Goal: Find specific page/section: Find specific page/section

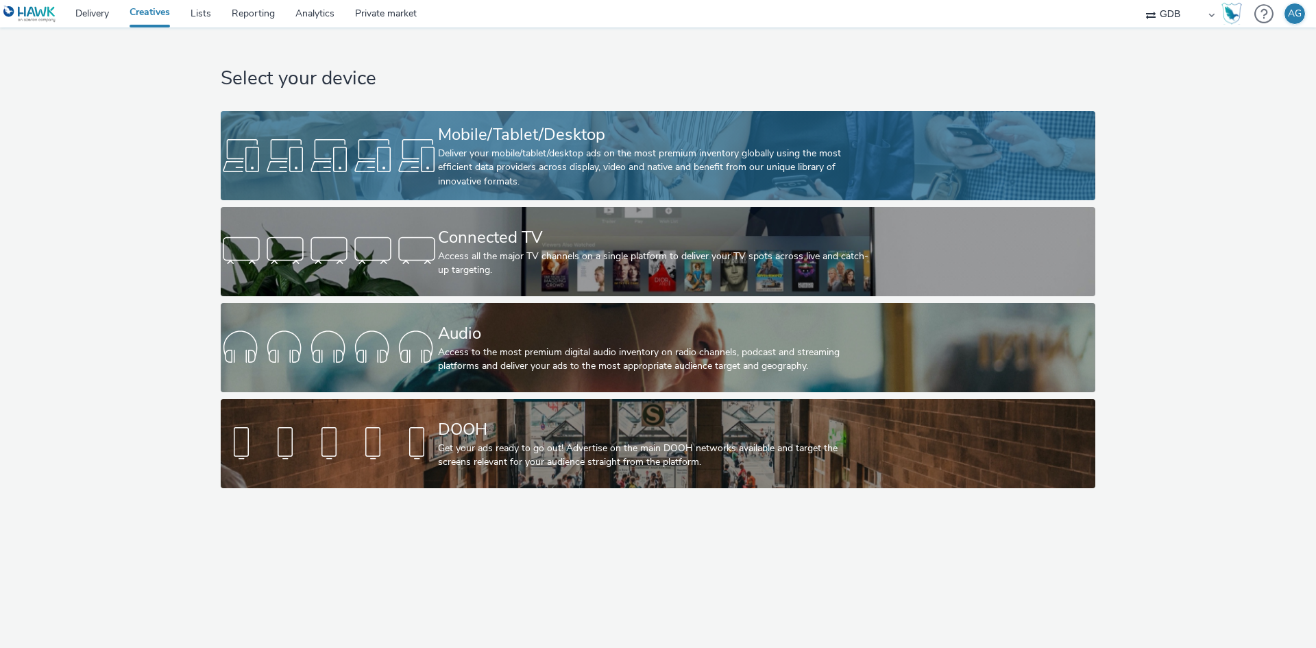
click at [506, 153] on div "Deliver your mobile/tablet/desktop ads on the most premium inventory globally u…" at bounding box center [655, 168] width 434 height 42
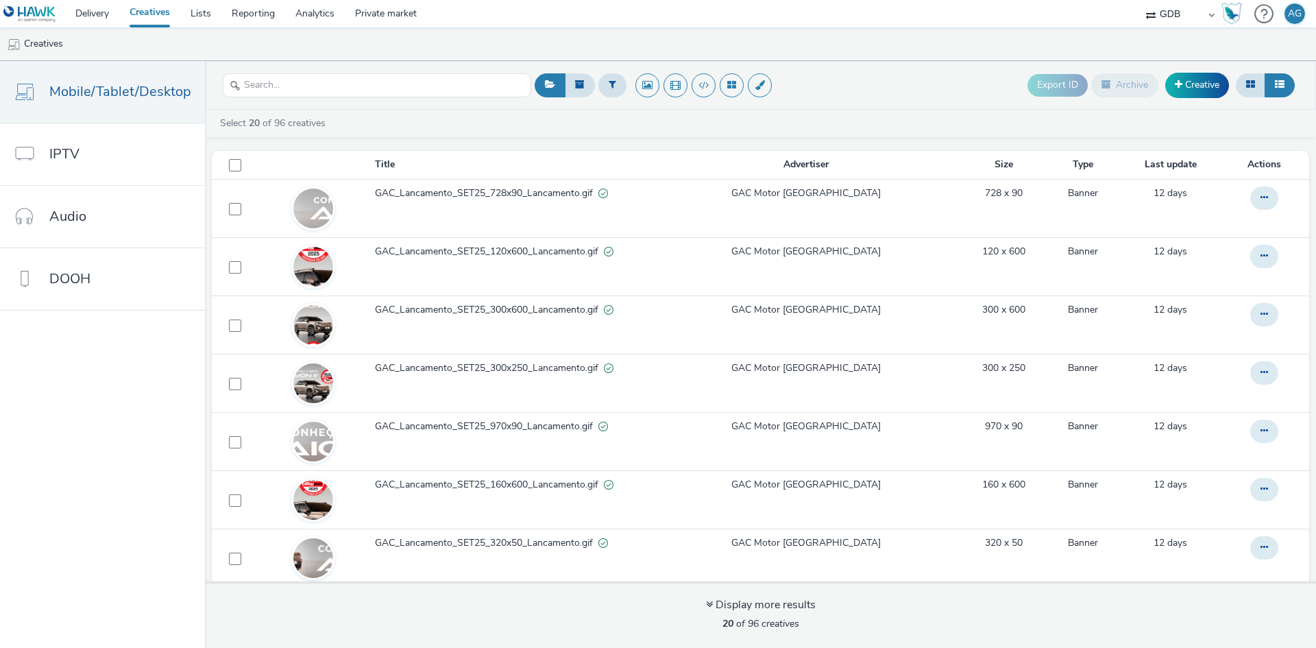
click at [863, 87] on div "Export ID Archive Creative" at bounding box center [914, 86] width 767 height 34
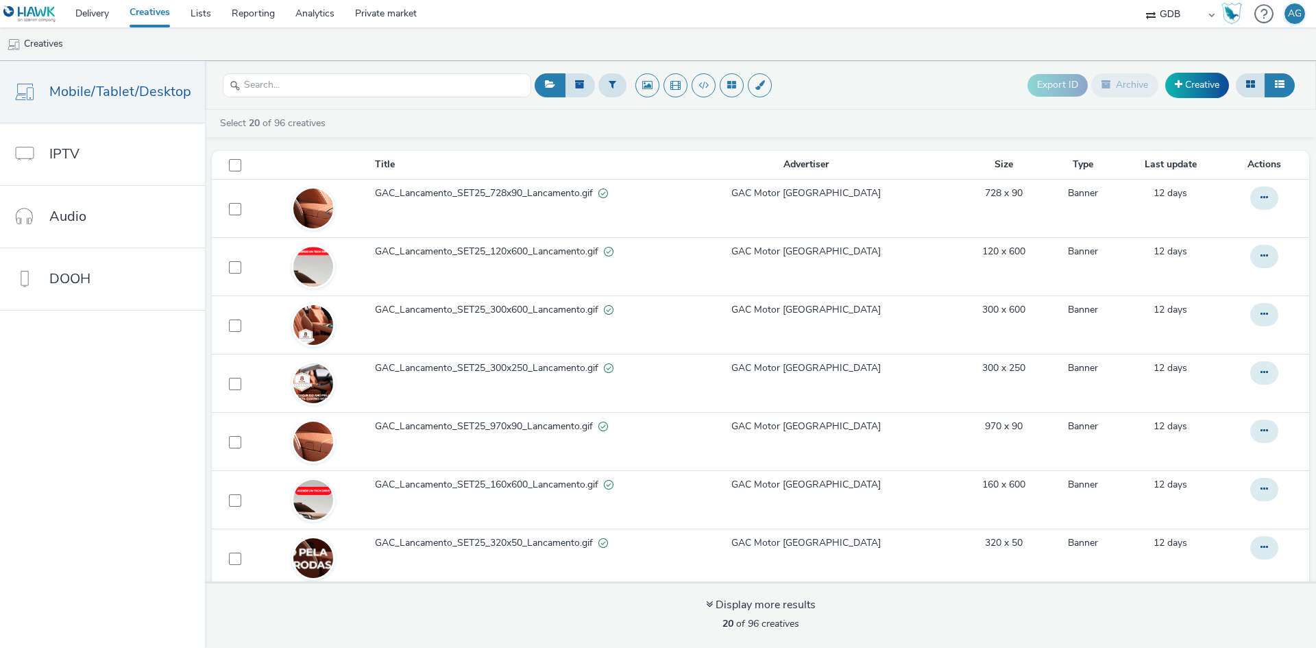
click at [921, 86] on div "Export ID Archive Creative" at bounding box center [914, 86] width 767 height 34
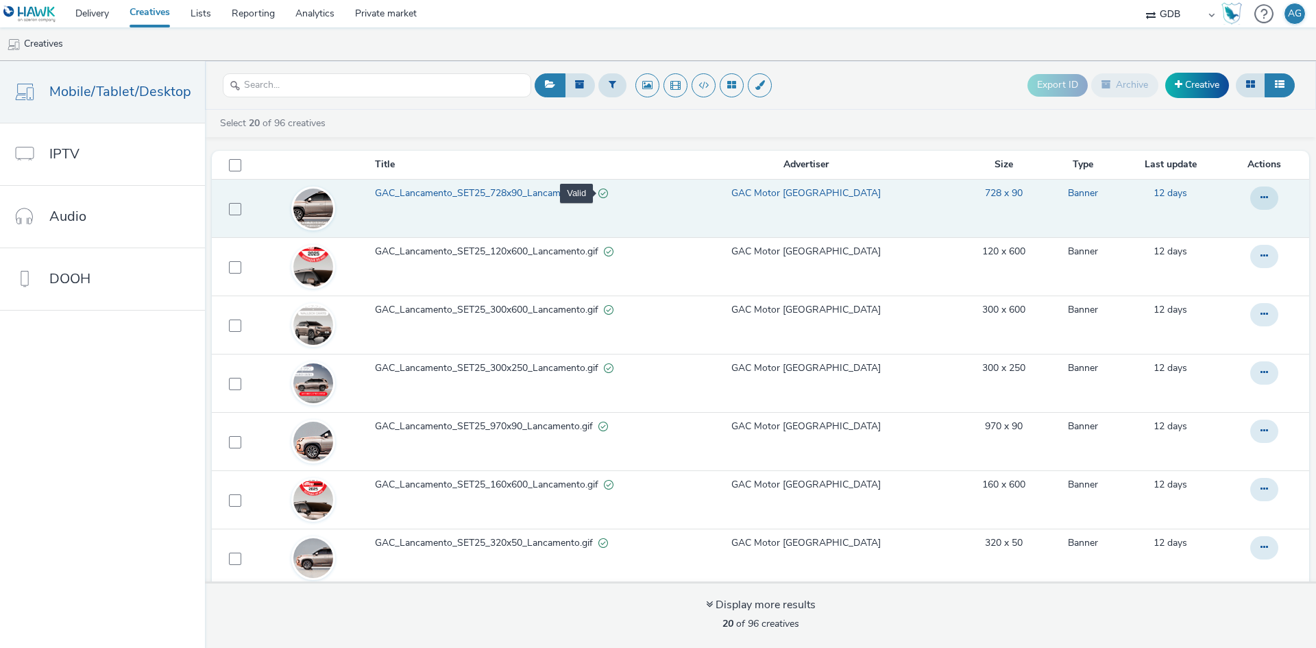
click at [606, 194] on div "Valid" at bounding box center [603, 193] width 10 height 14
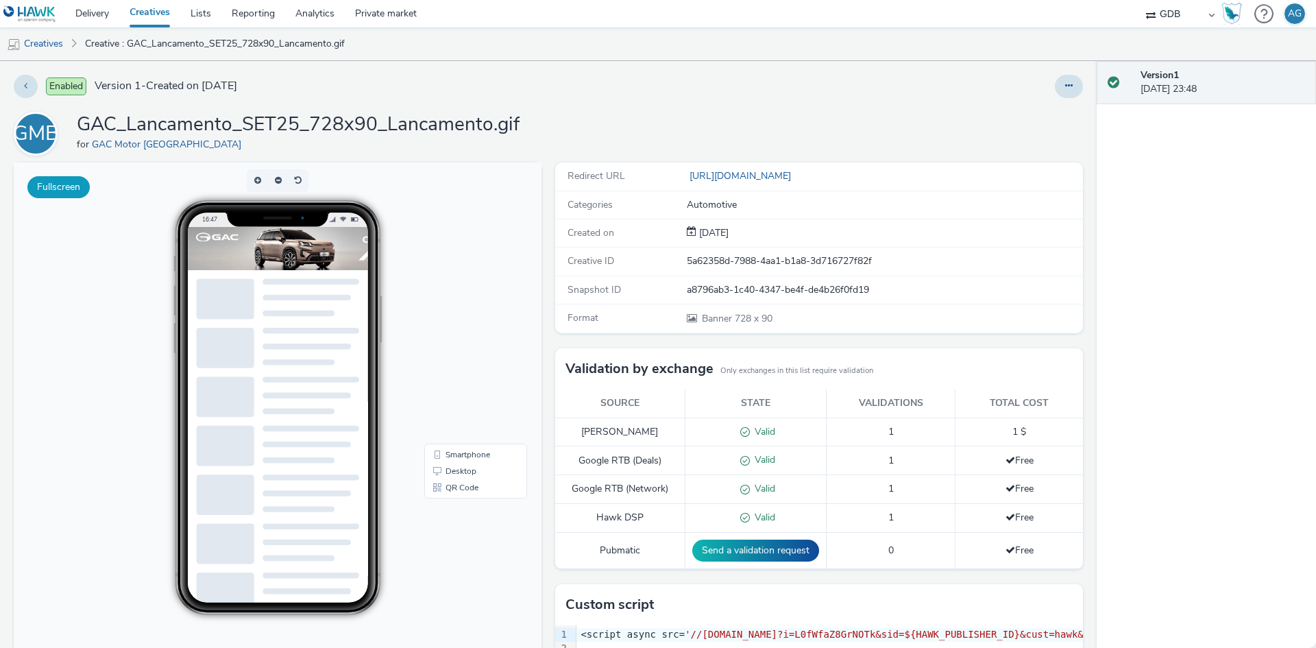
click at [63, 187] on button "Fullscreen" at bounding box center [58, 187] width 62 height 22
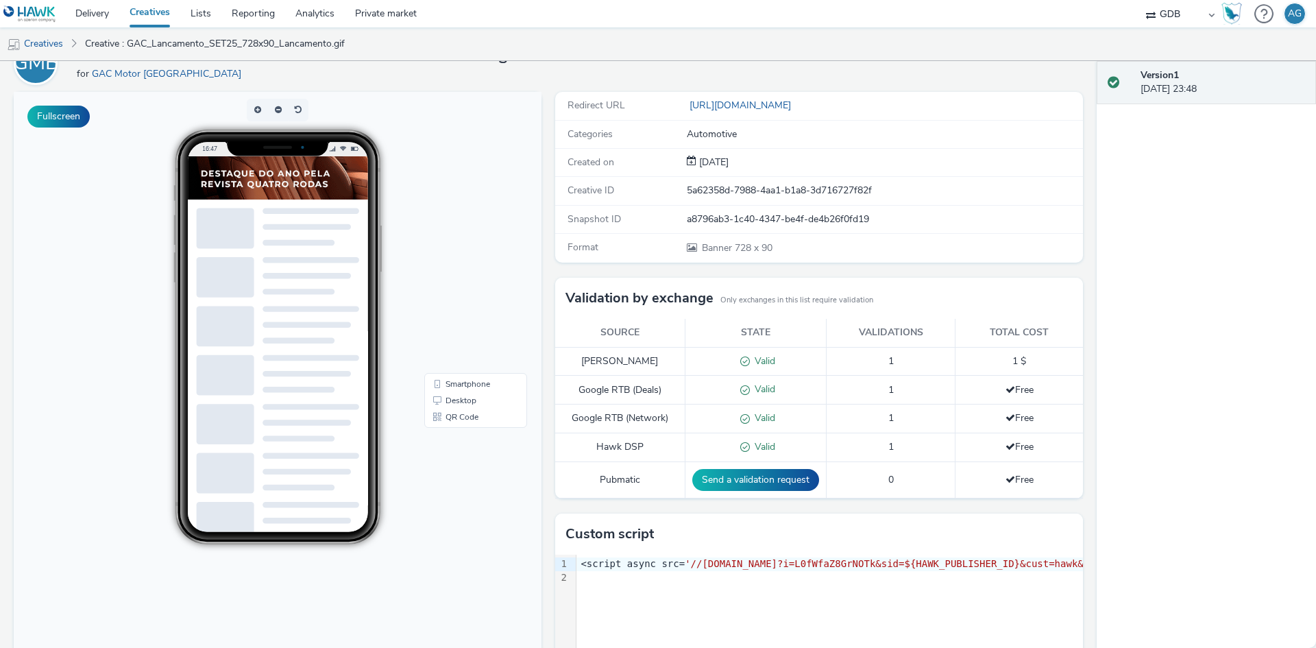
scroll to position [199, 0]
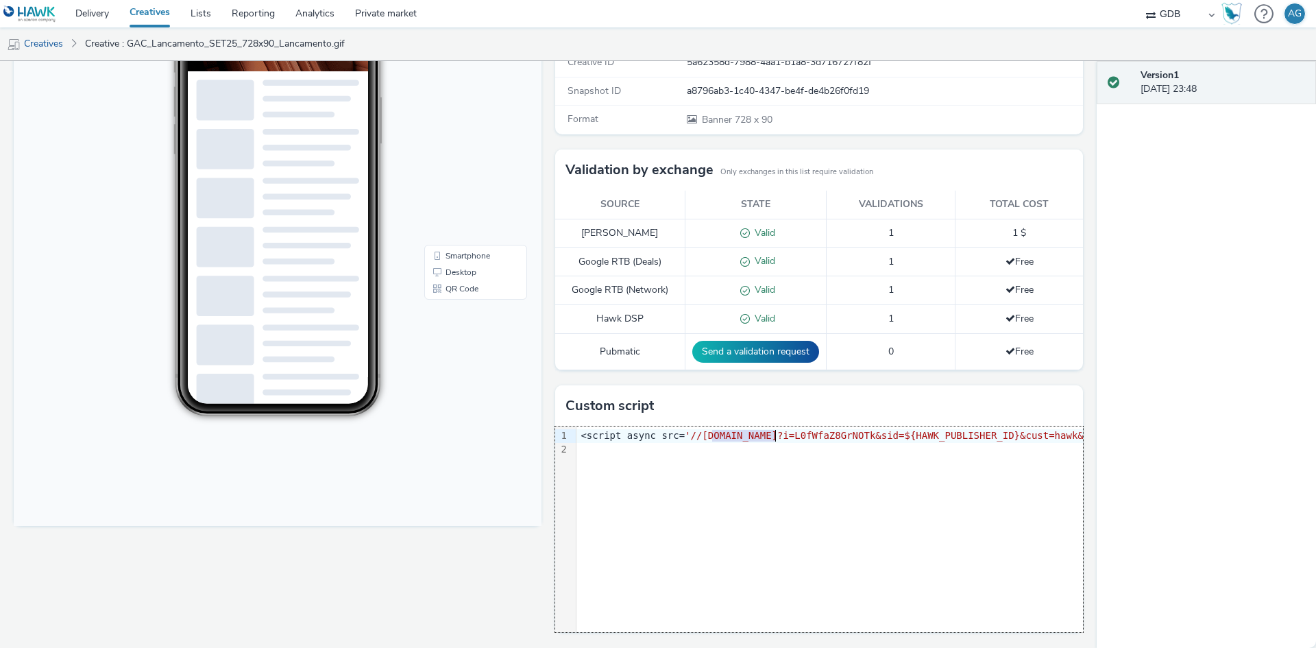
drag, startPoint x: 707, startPoint y: 432, endPoint x: 771, endPoint y: 430, distance: 63.8
click at [771, 430] on span "'//[DOMAIN_NAME]?i=L0fWfaZ8GrNOTk&sid=${HAWK_PUBLISHER_ID}&cust=hawk&c=${HAWK_M…" at bounding box center [1184, 435] width 999 height 11
click at [468, 270] on link "Desktop" at bounding box center [475, 272] width 97 height 16
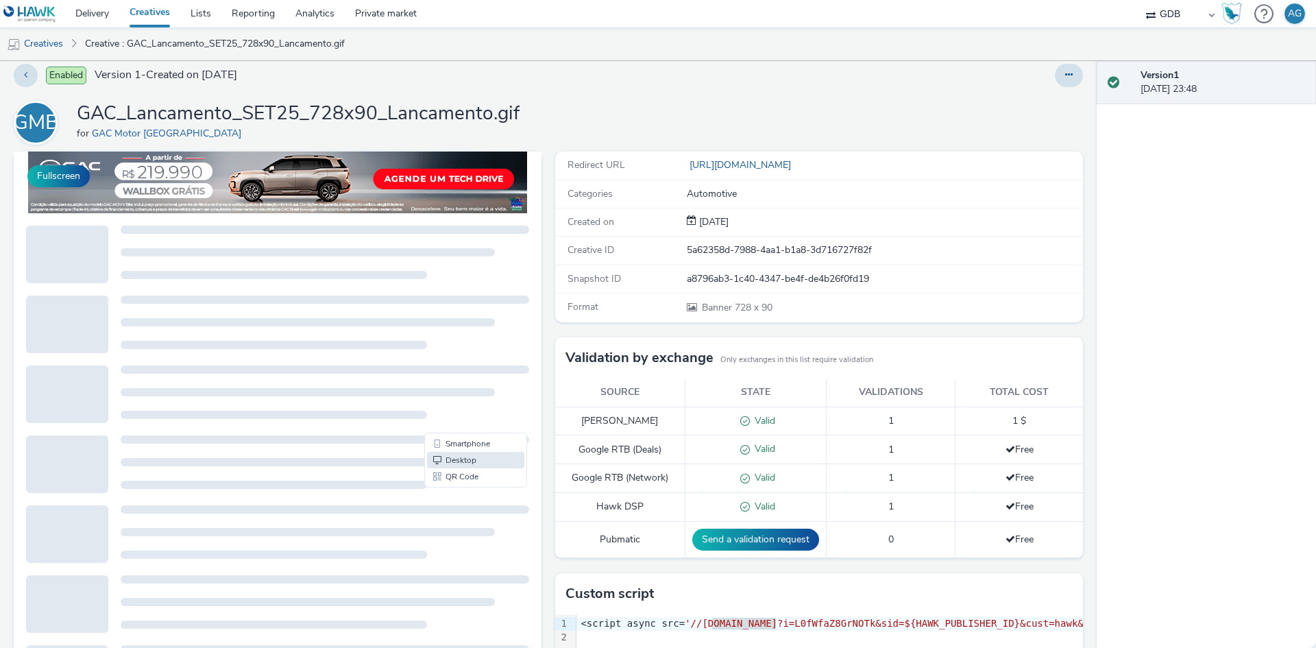
scroll to position [0, 0]
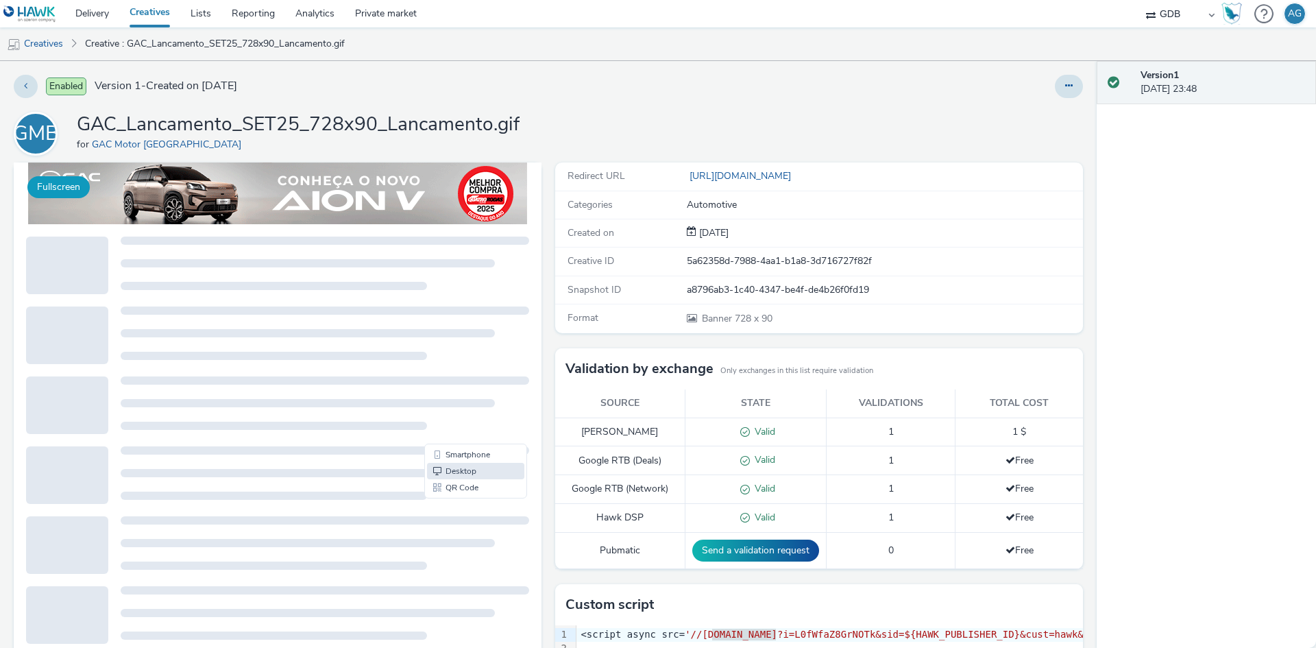
click at [60, 186] on button "Fullscreen" at bounding box center [58, 187] width 62 height 22
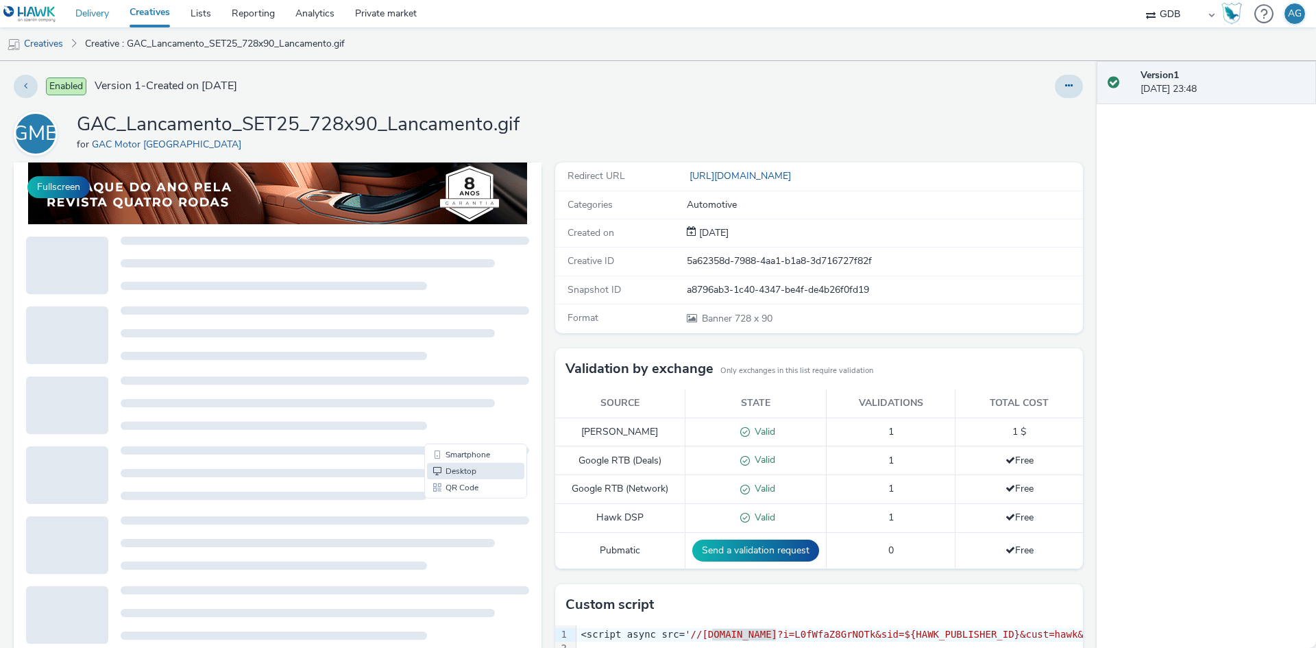
click at [99, 14] on link "Delivery" at bounding box center [92, 13] width 54 height 27
